Goal: Task Accomplishment & Management: Manage account settings

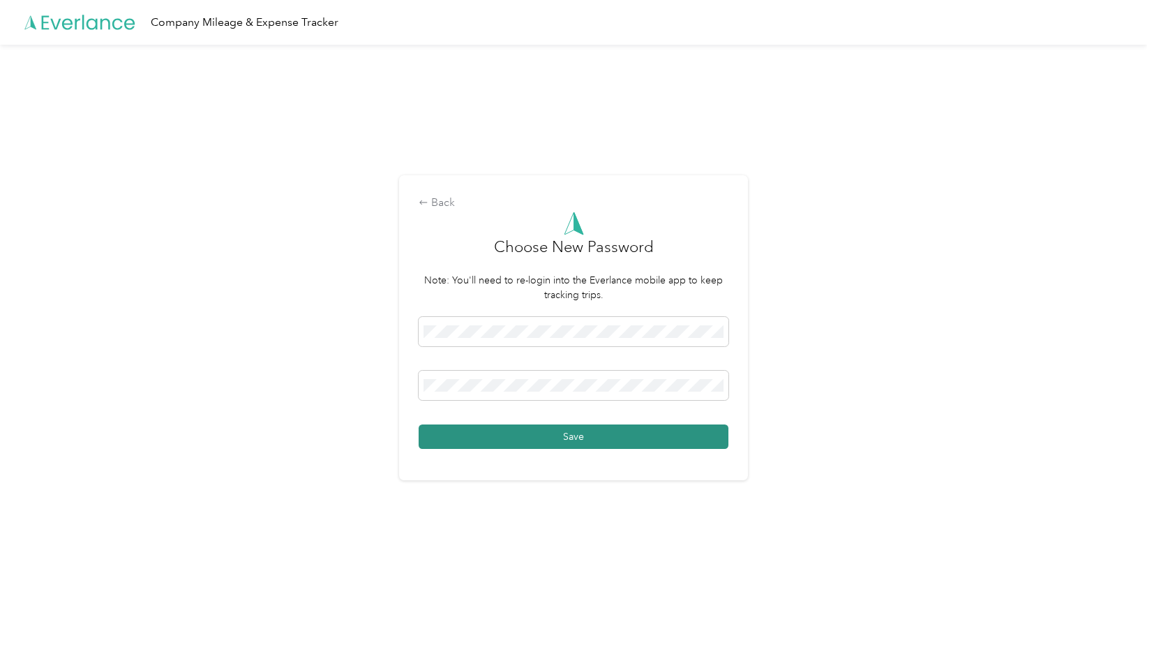
click at [523, 429] on button "Save" at bounding box center [574, 436] width 310 height 24
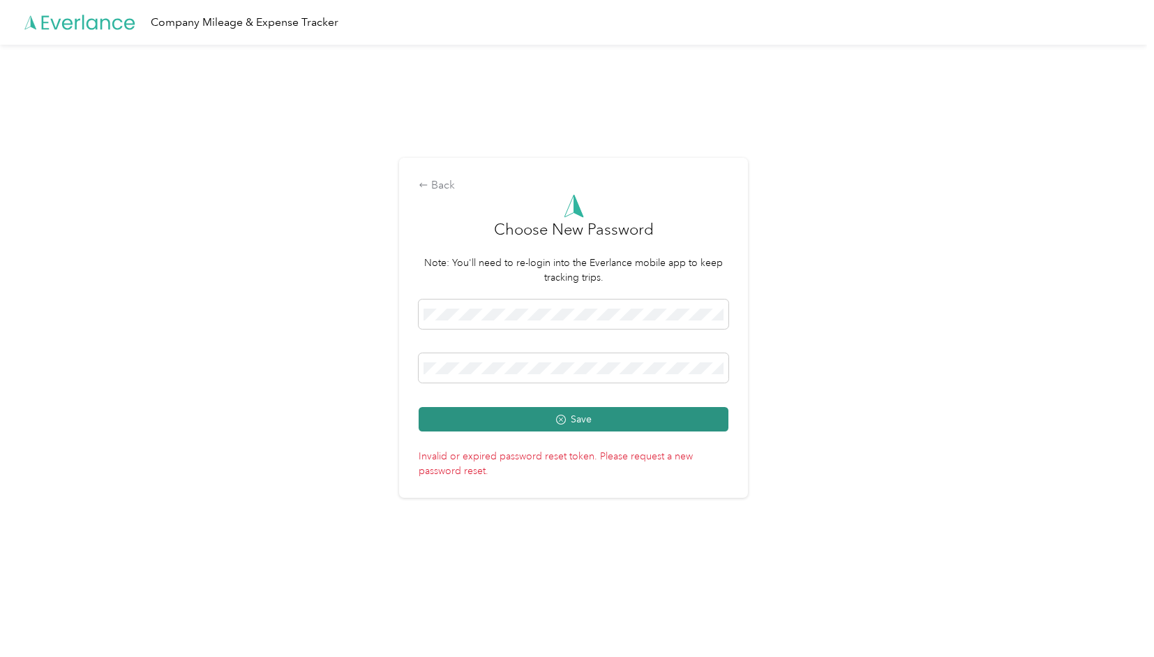
click at [533, 419] on button "Save" at bounding box center [574, 419] width 310 height 24
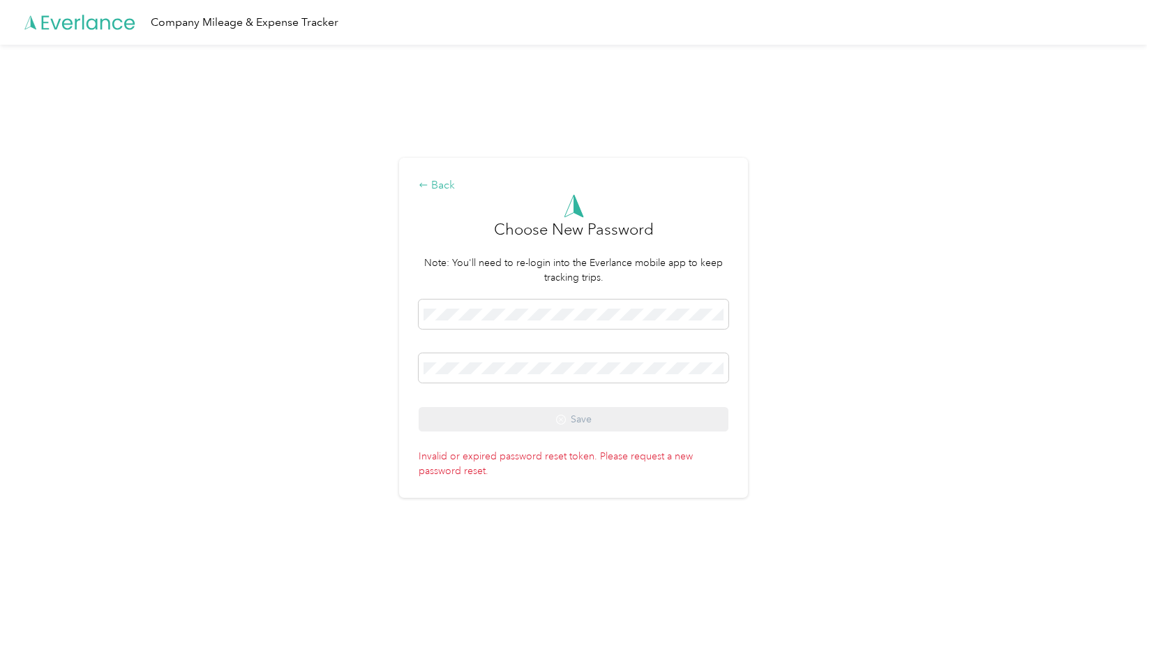
click at [434, 182] on div "Back" at bounding box center [574, 185] width 310 height 17
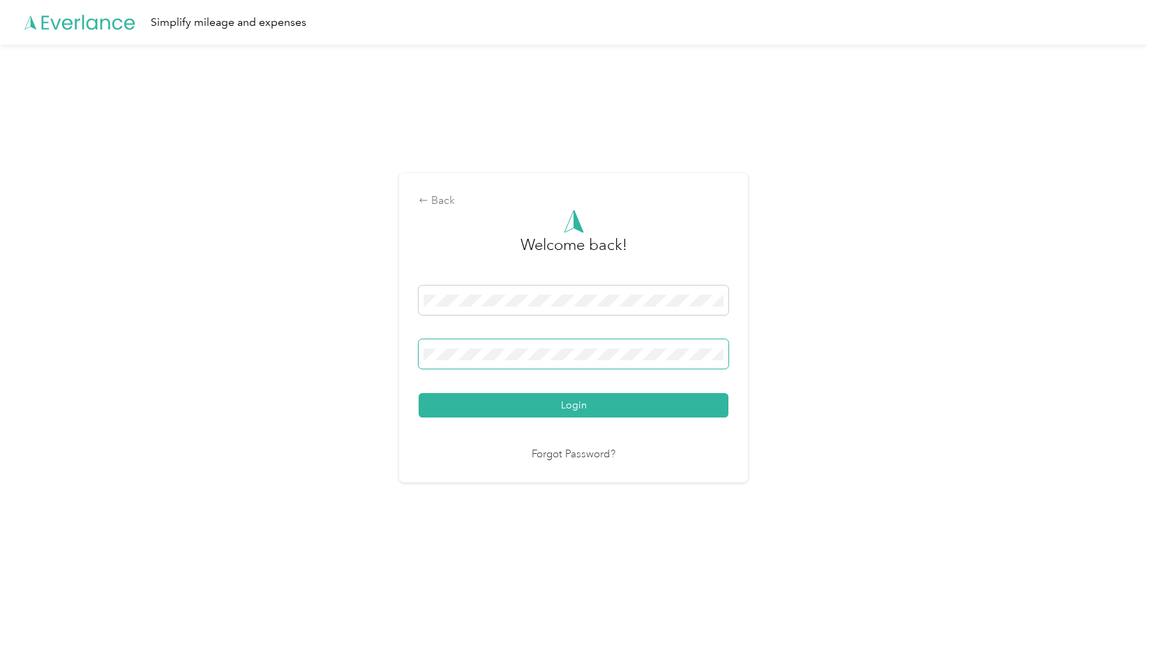
click at [452, 346] on span at bounding box center [574, 353] width 310 height 29
click at [681, 408] on button "Login" at bounding box center [574, 405] width 310 height 24
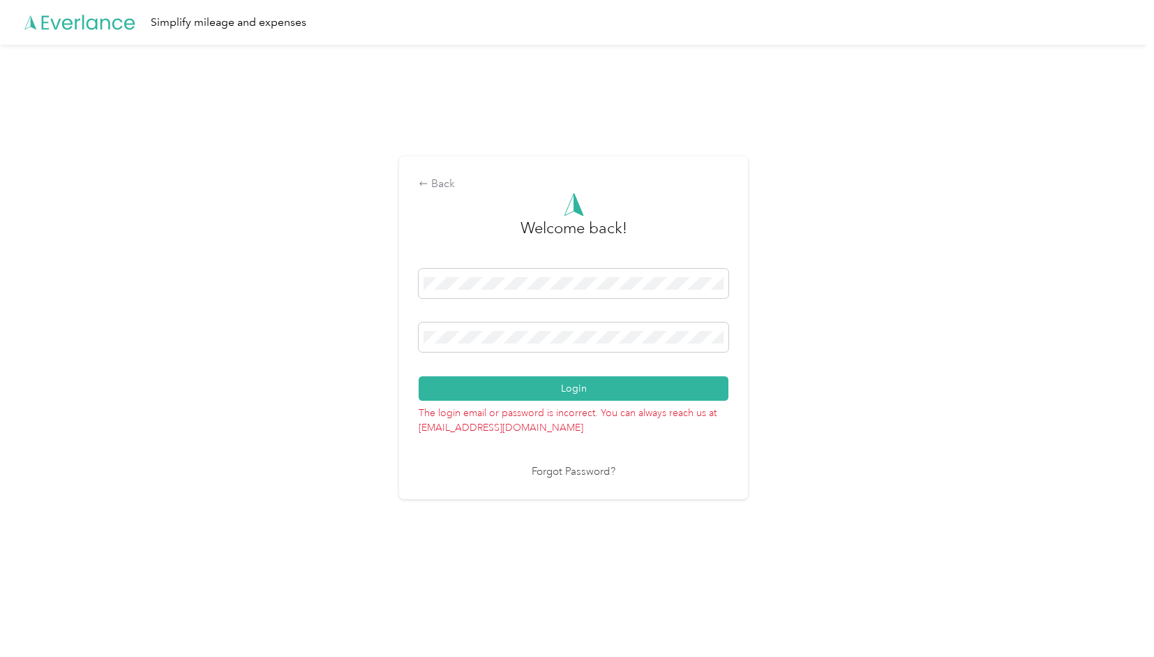
click at [584, 477] on link "Forgot Password?" at bounding box center [574, 472] width 84 height 16
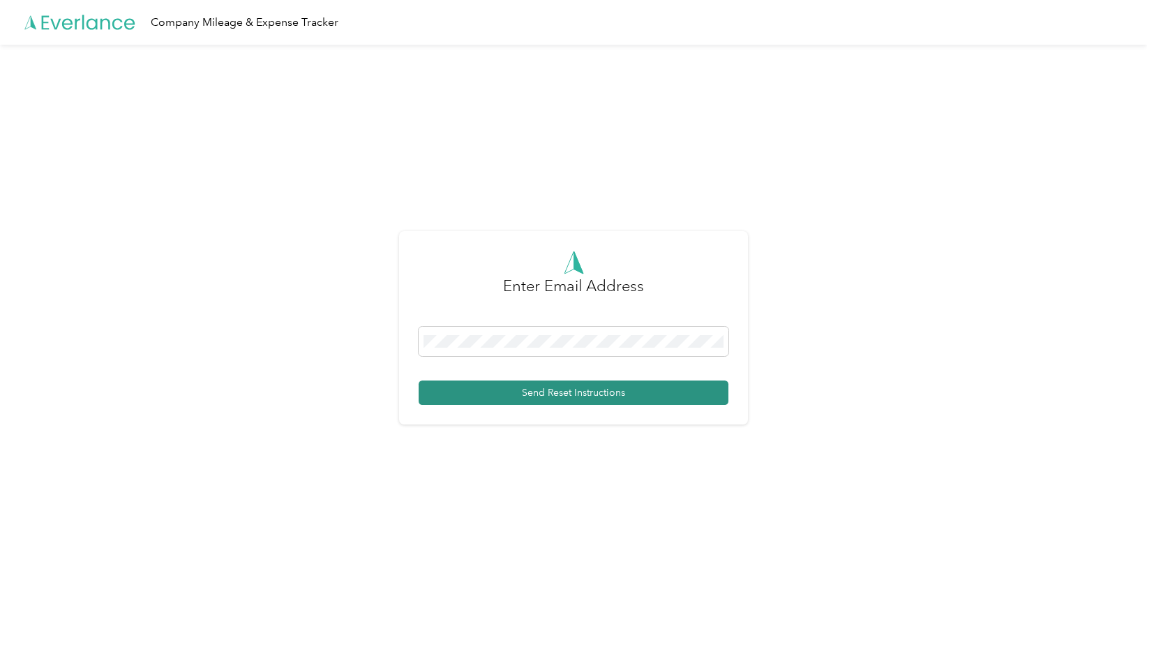
click at [560, 397] on button "Send Reset Instructions" at bounding box center [574, 392] width 310 height 24
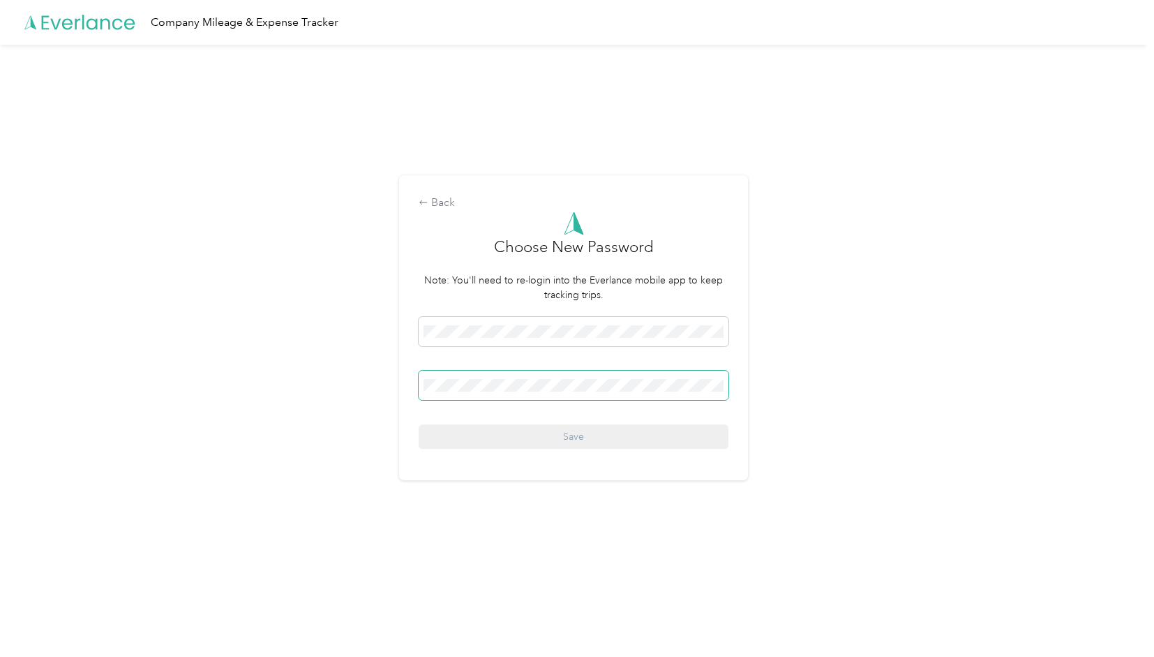
click at [547, 394] on span at bounding box center [574, 385] width 310 height 29
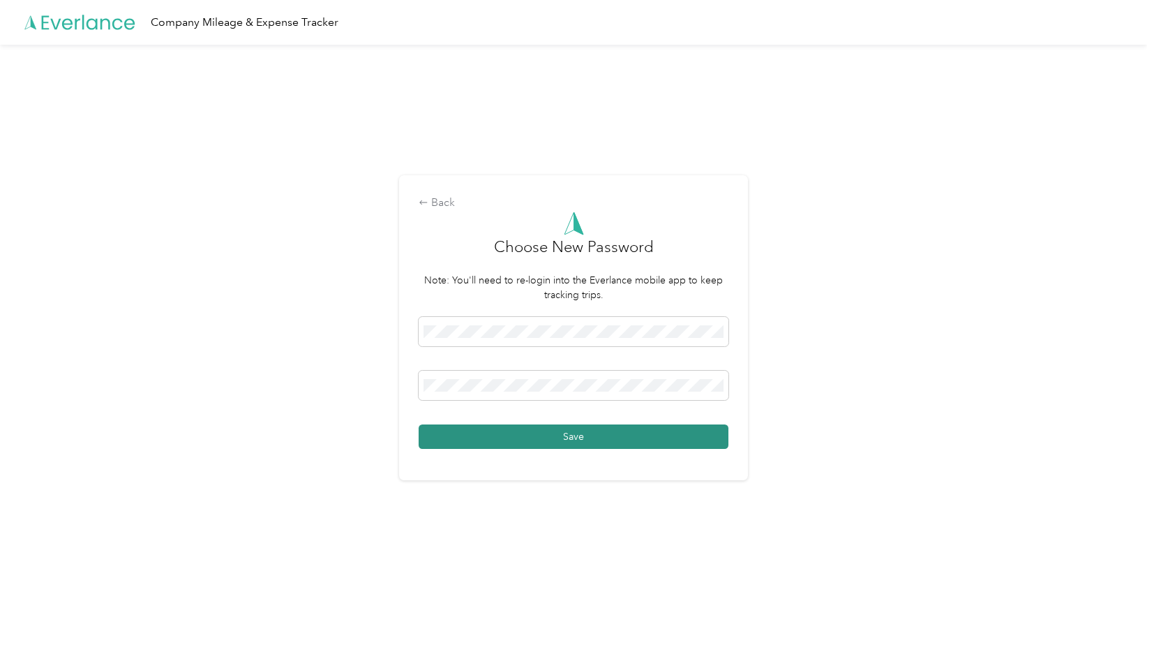
click at [577, 435] on button "Save" at bounding box center [574, 436] width 310 height 24
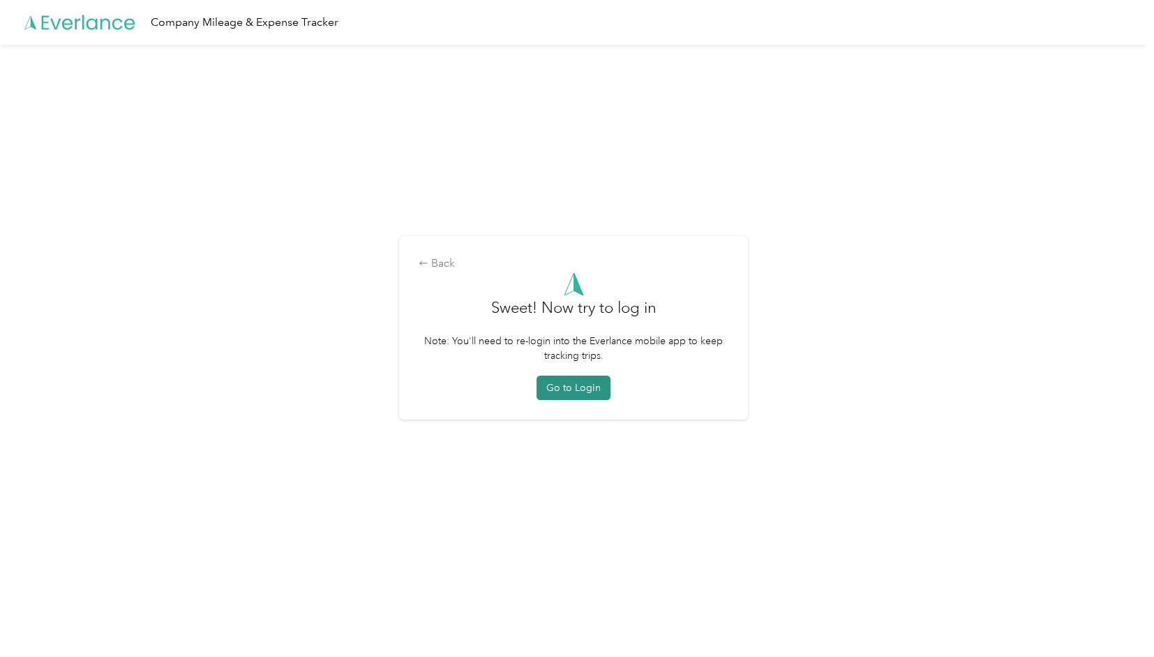
click at [584, 395] on button "Go to Login" at bounding box center [574, 388] width 74 height 24
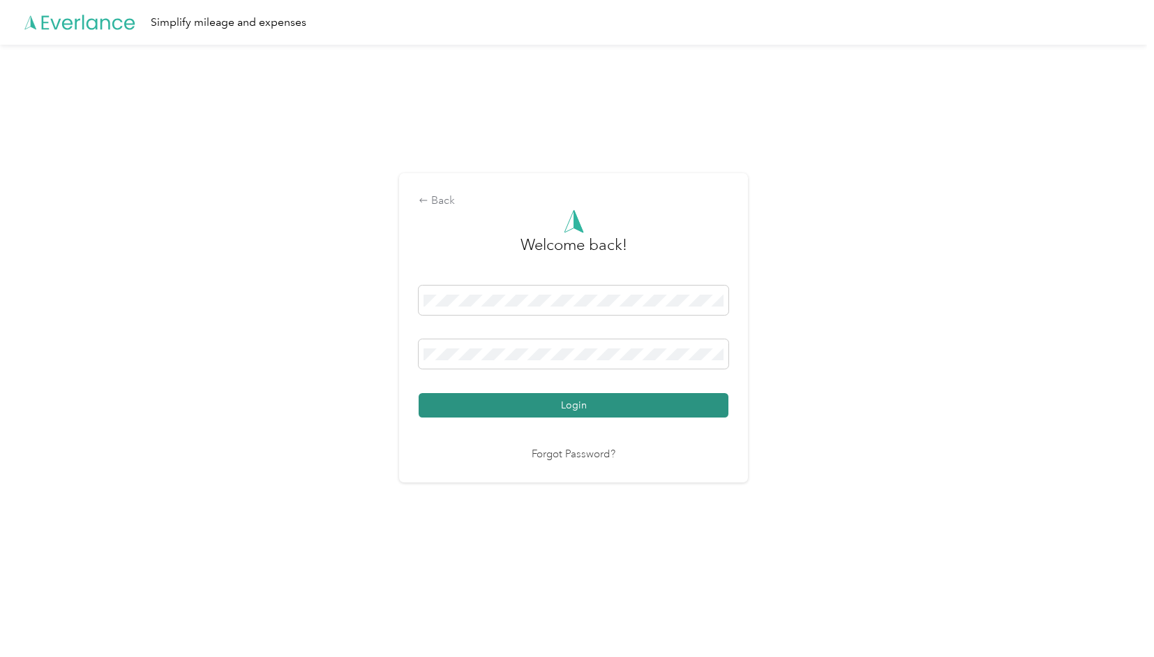
click at [570, 401] on button "Login" at bounding box center [574, 405] width 310 height 24
